Goal: Obtain resource: Obtain resource

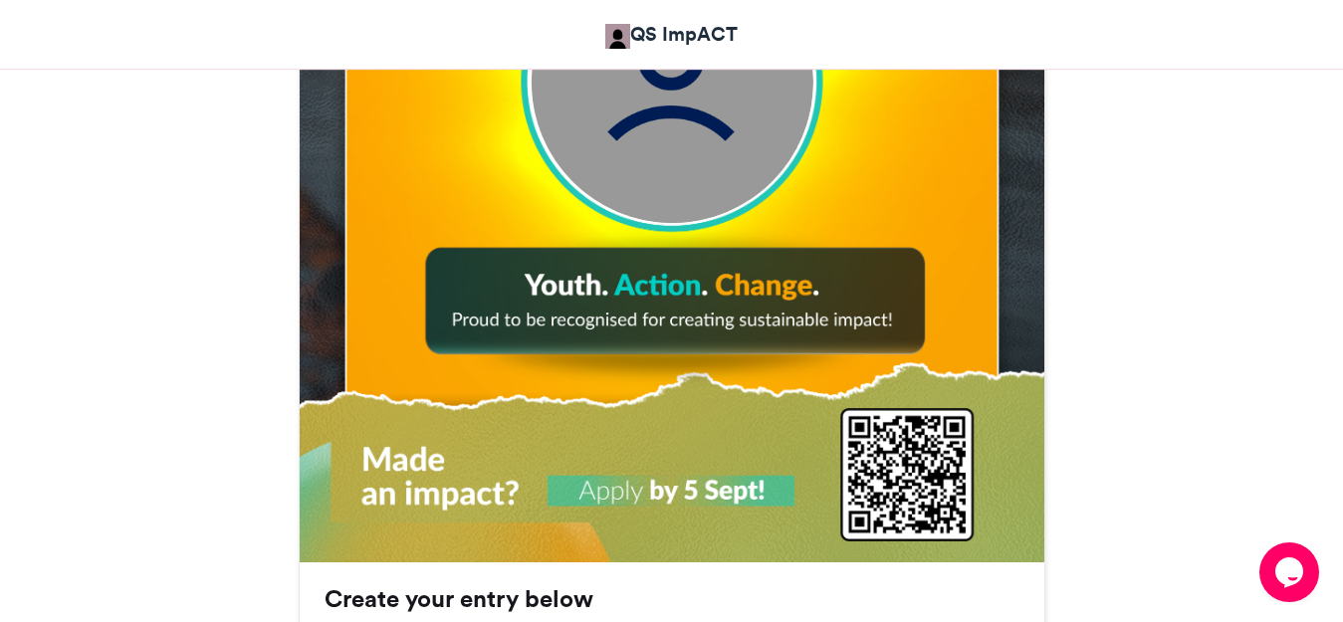
scroll to position [896, 0]
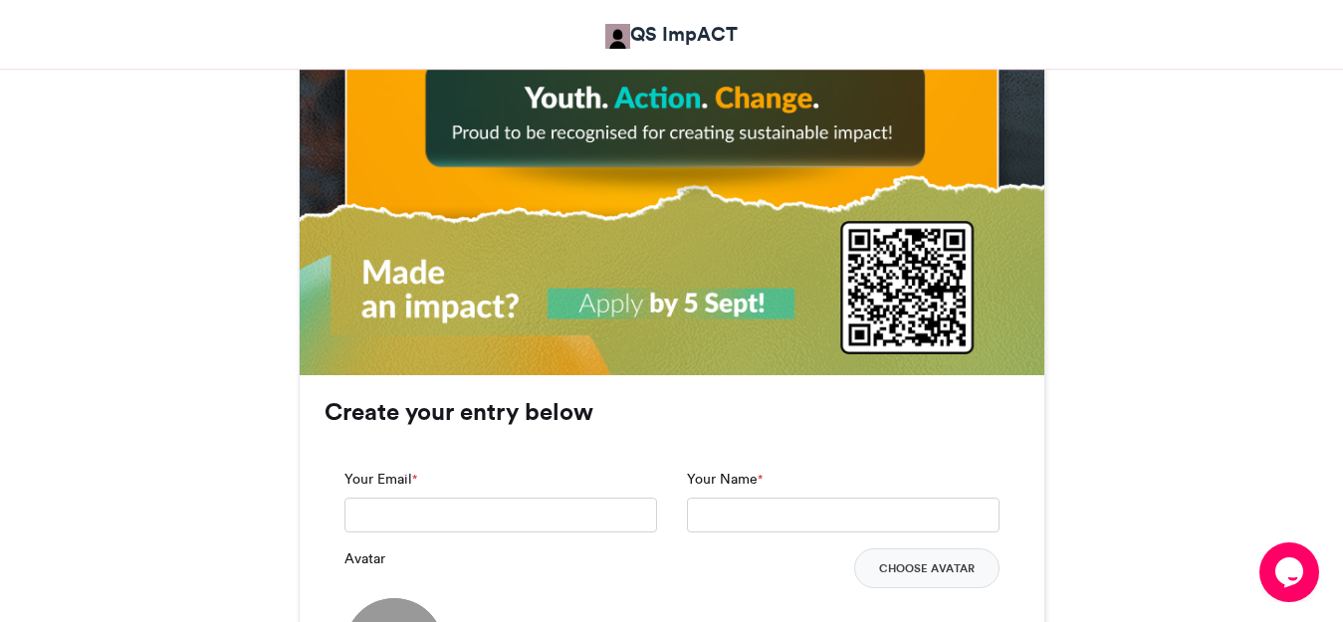
scroll to position [1294, 0]
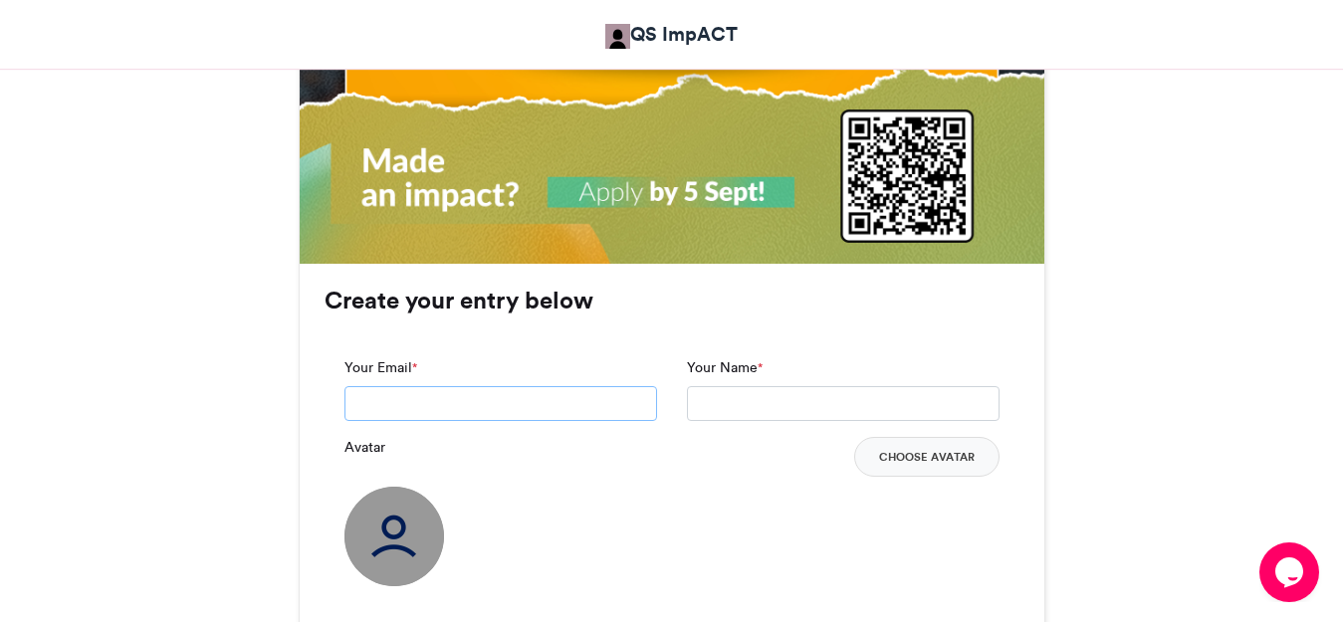
click at [472, 398] on input "Your Email *" at bounding box center [500, 404] width 313 height 36
type input "**********"
click at [729, 388] on input "Your Name *" at bounding box center [843, 404] width 313 height 36
click at [728, 374] on label "Your Name *" at bounding box center [725, 367] width 76 height 21
click at [728, 386] on input "**" at bounding box center [843, 404] width 313 height 36
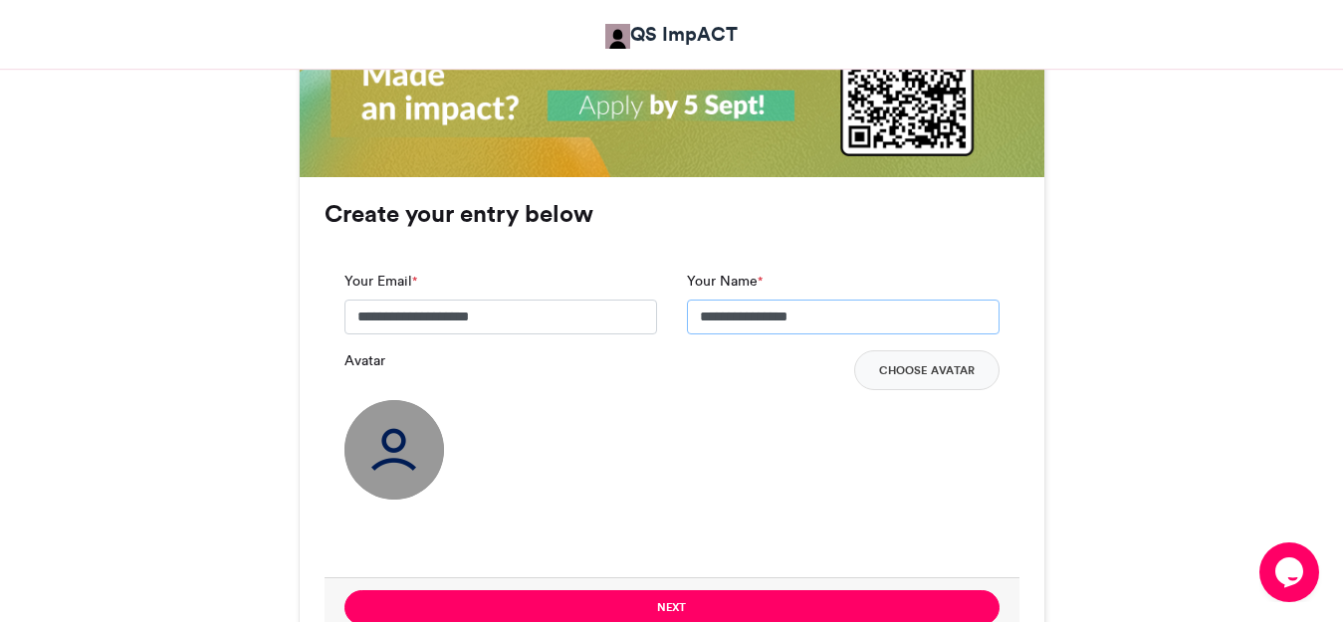
scroll to position [1593, 0]
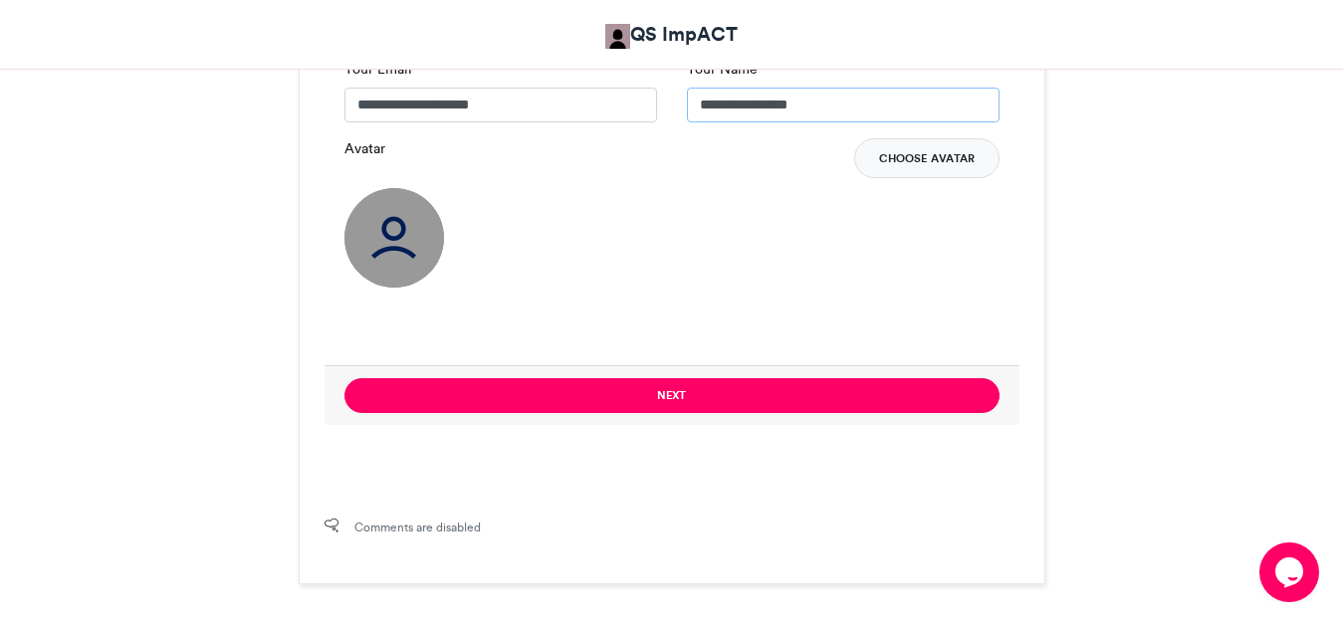
type input "**********"
click at [952, 159] on button "Choose Avatar" at bounding box center [926, 158] width 145 height 40
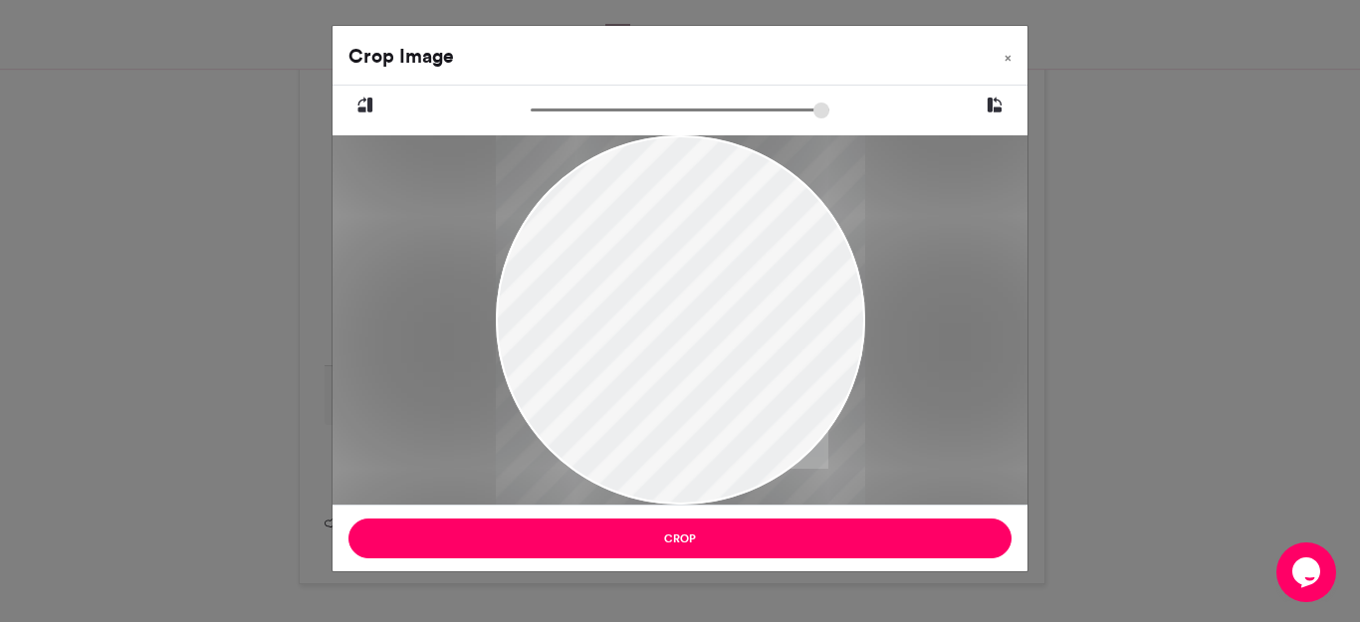
drag, startPoint x: 738, startPoint y: 287, endPoint x: 761, endPoint y: 346, distance: 64.3
click at [761, 346] on div at bounding box center [680, 378] width 369 height 565
drag, startPoint x: 750, startPoint y: 364, endPoint x: 763, endPoint y: 369, distance: 14.8
click at [763, 369] on div at bounding box center [680, 383] width 369 height 565
drag, startPoint x: 763, startPoint y: 369, endPoint x: 774, endPoint y: 379, distance: 14.8
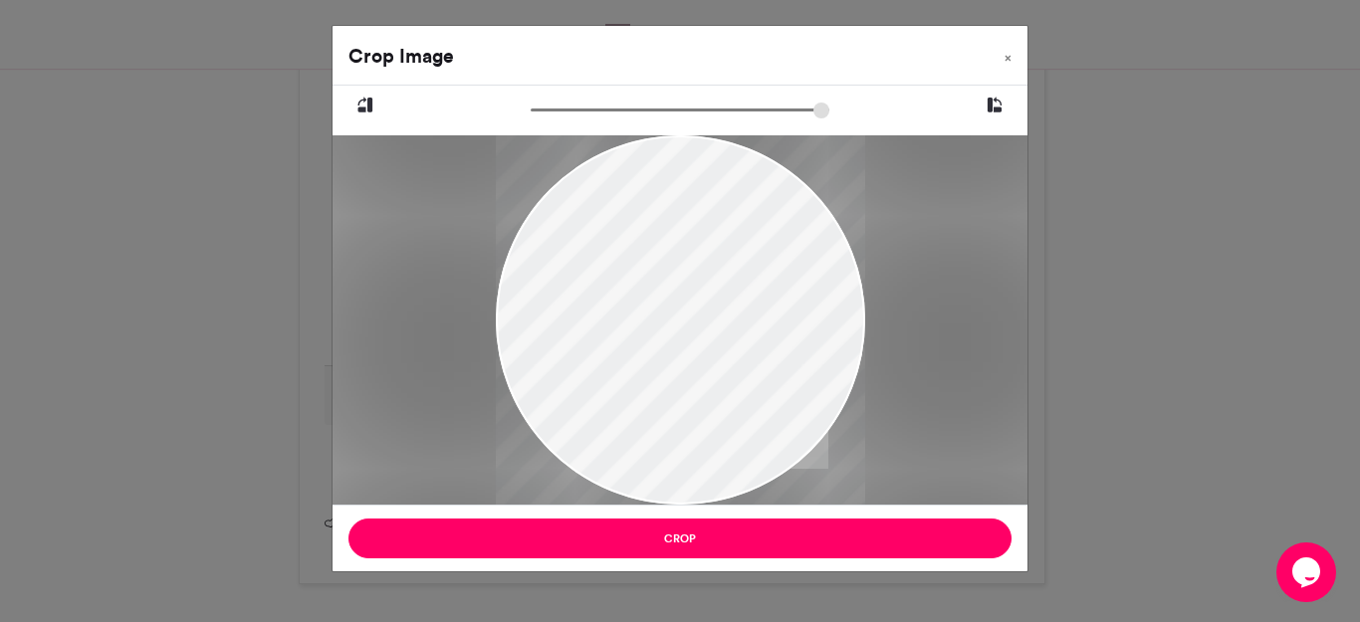
click at [774, 379] on div at bounding box center [680, 392] width 369 height 565
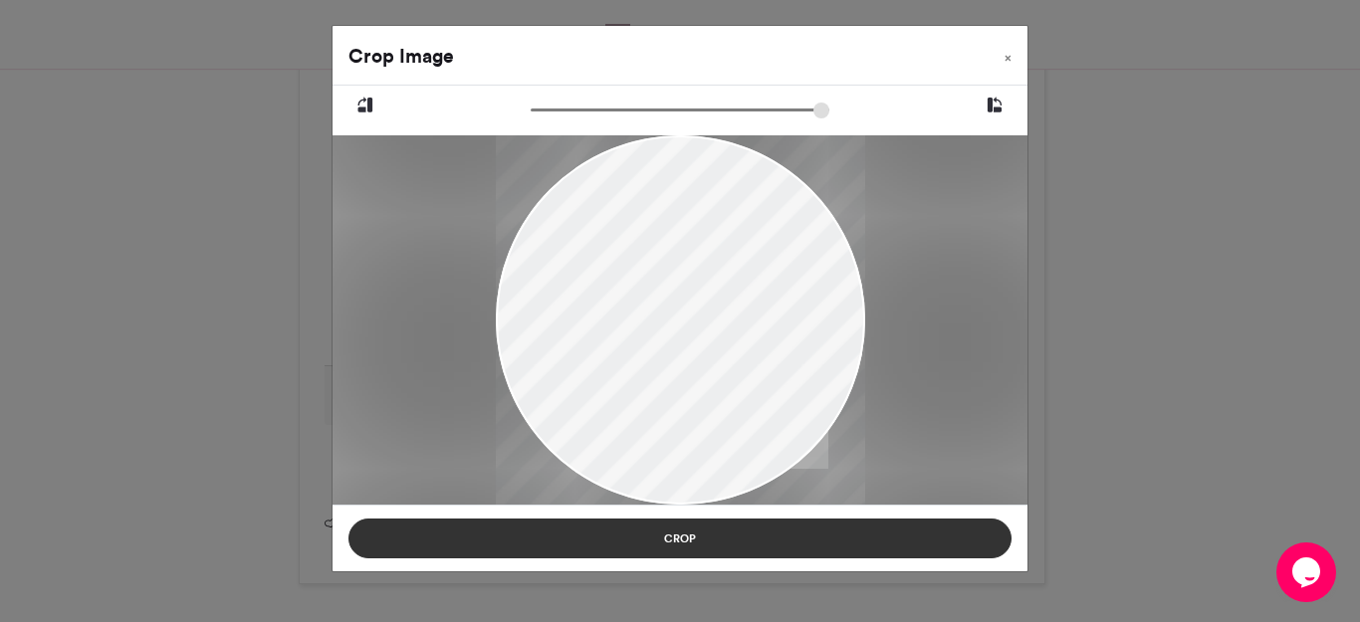
click at [737, 536] on button "Crop" at bounding box center [679, 539] width 663 height 40
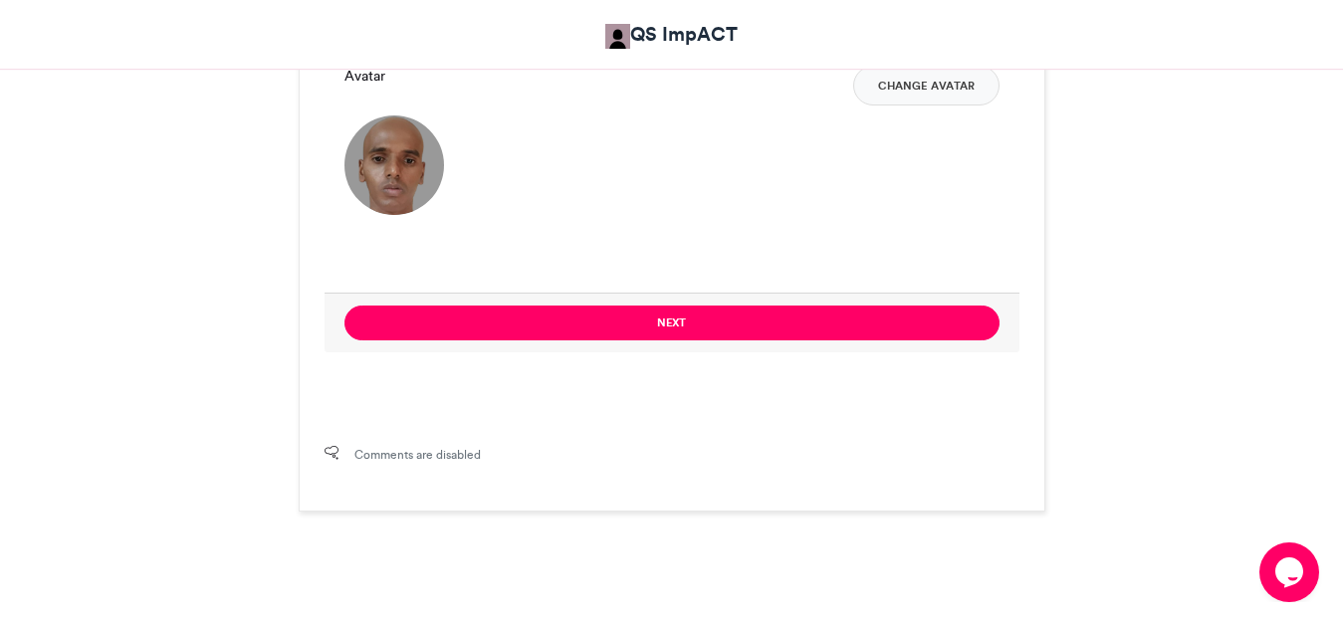
scroll to position [1692, 0]
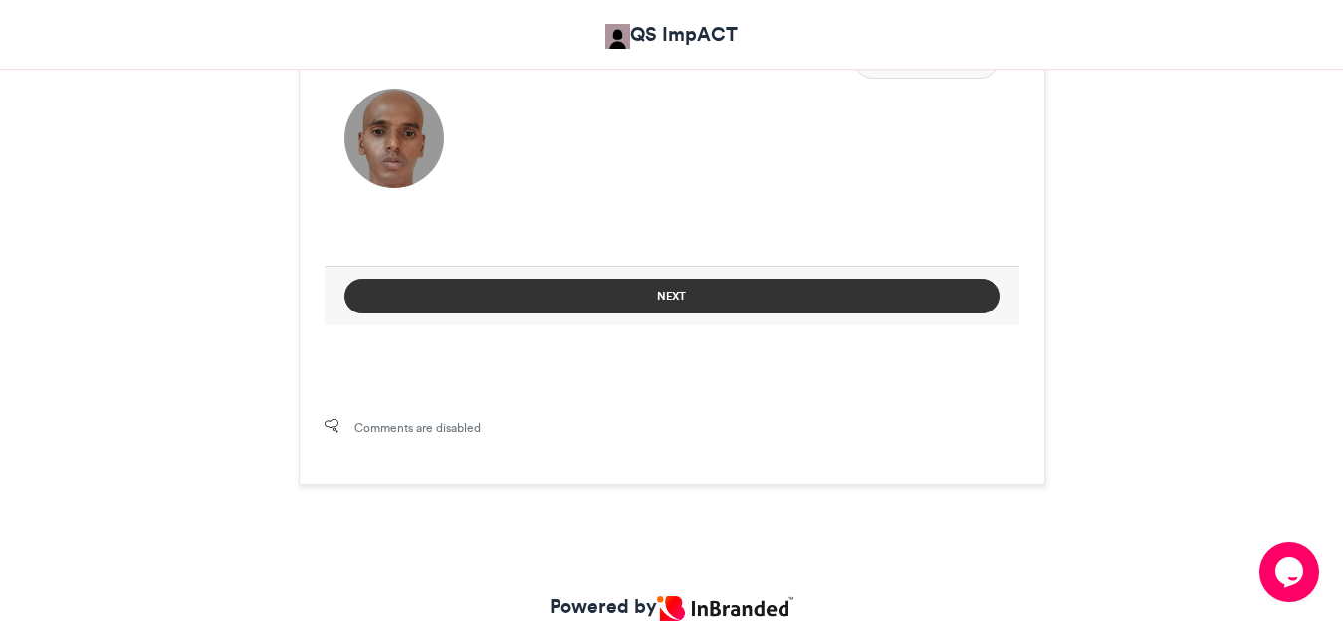
click at [660, 293] on button "Next" at bounding box center [671, 296] width 655 height 35
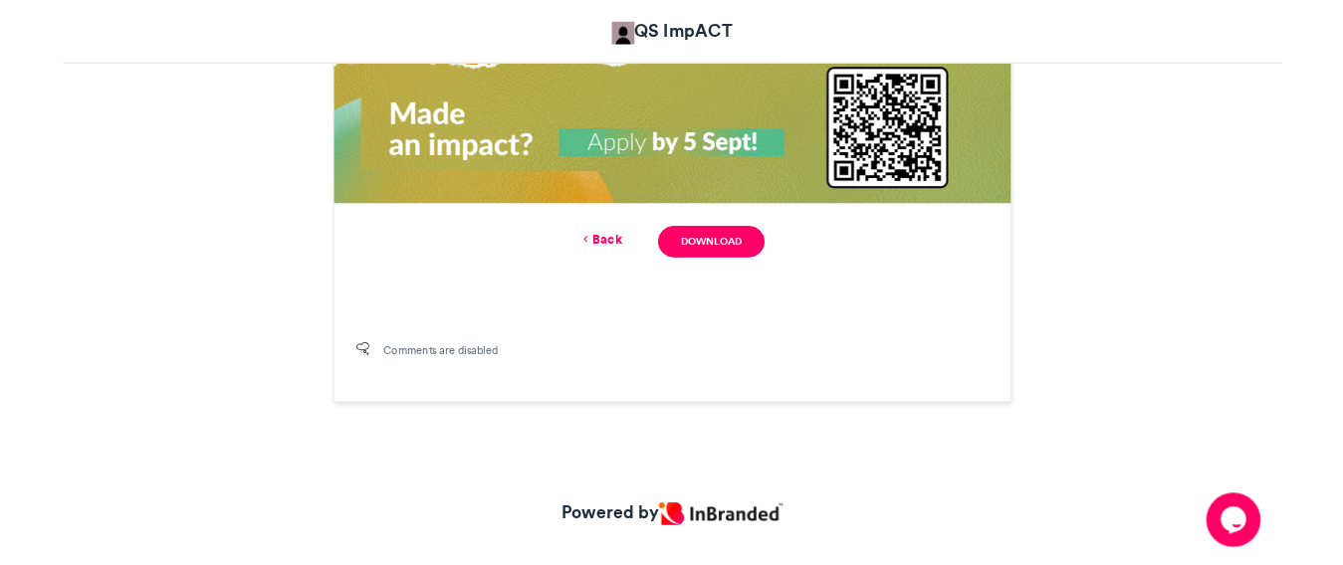
scroll to position [1371, 0]
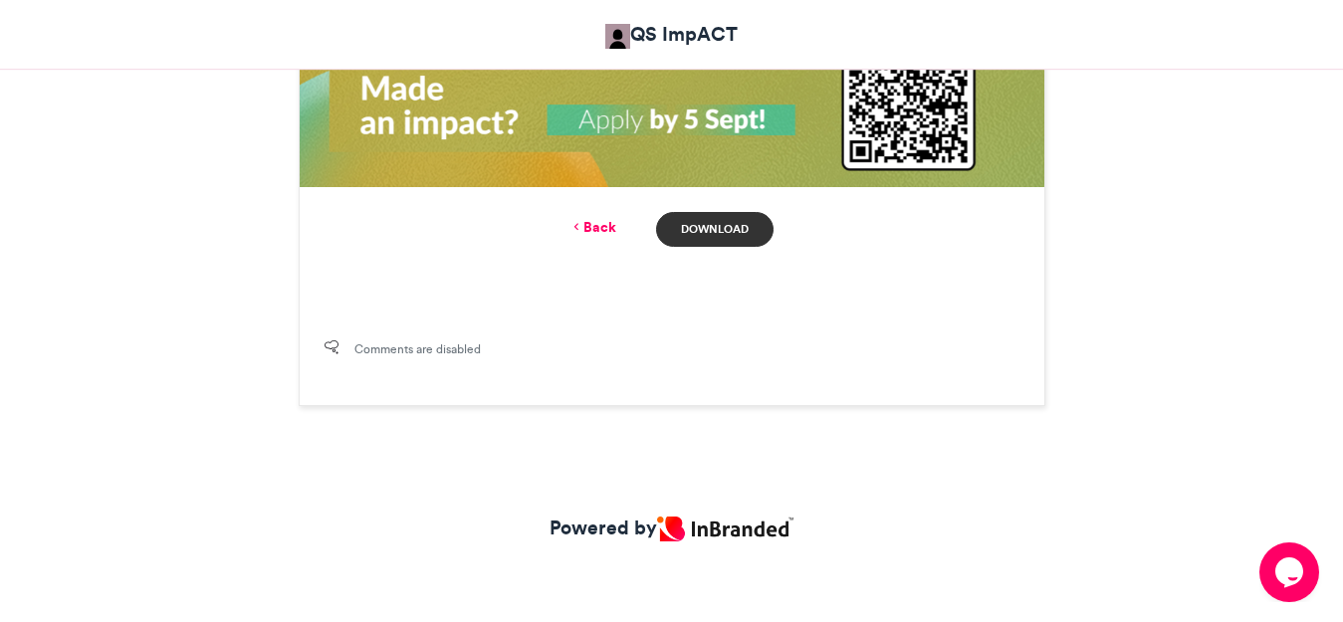
click at [716, 225] on link "Download" at bounding box center [714, 229] width 116 height 35
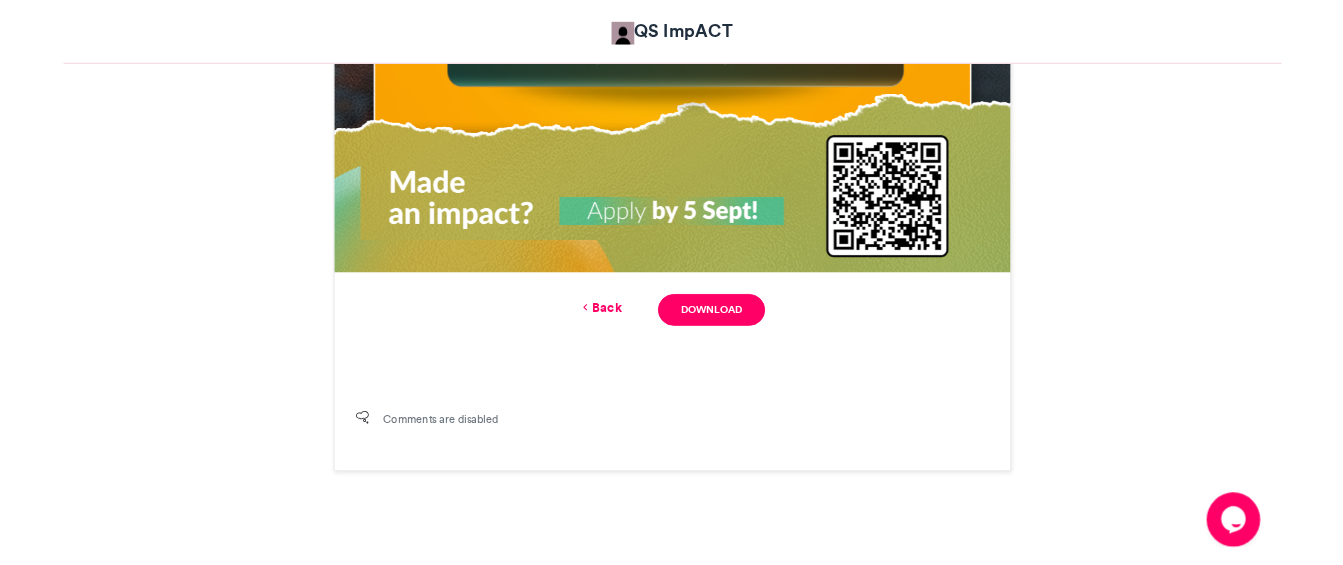
scroll to position [1072, 0]
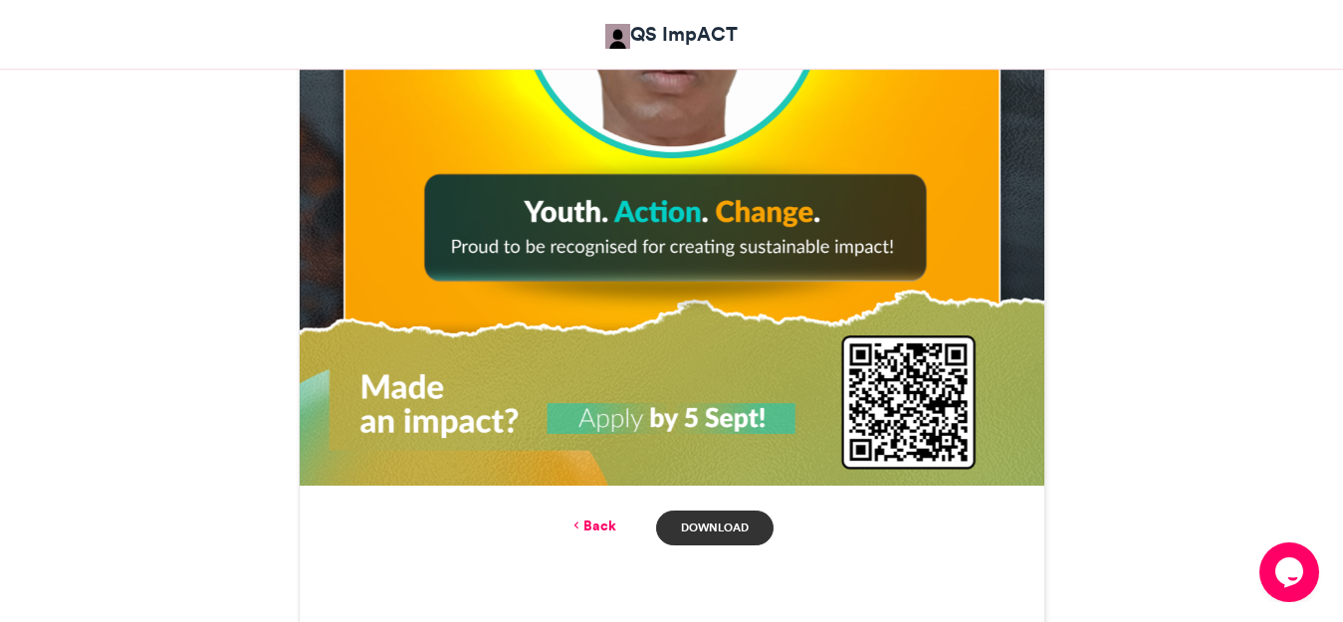
click at [691, 527] on link "Download" at bounding box center [714, 528] width 116 height 35
